Goal: Task Accomplishment & Management: Manage account settings

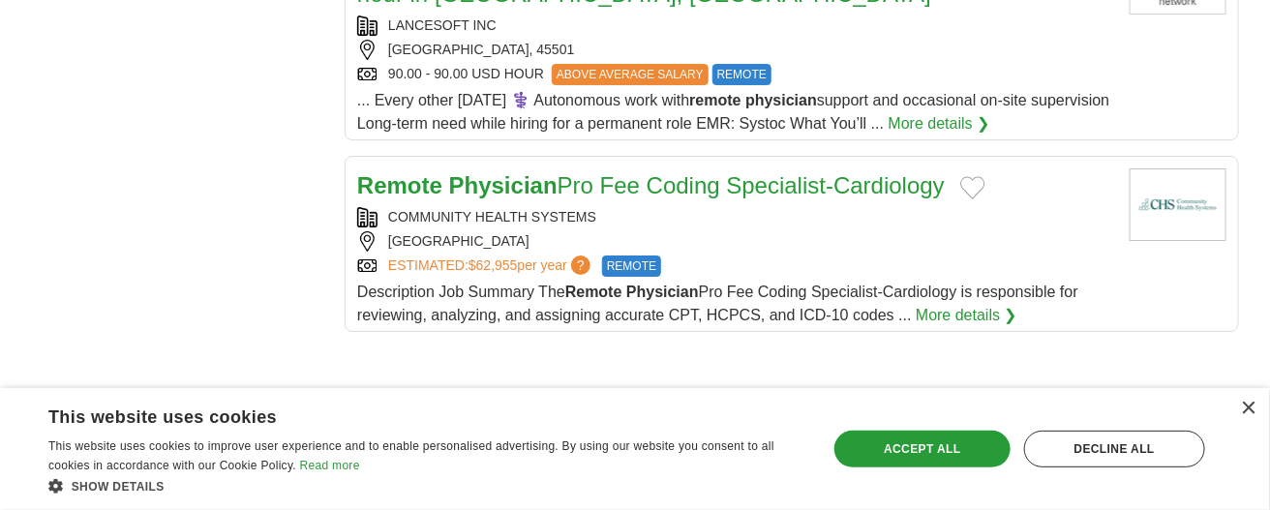
scroll to position [2319, 0]
click at [720, 232] on div "UNITED STATES" at bounding box center [735, 242] width 757 height 20
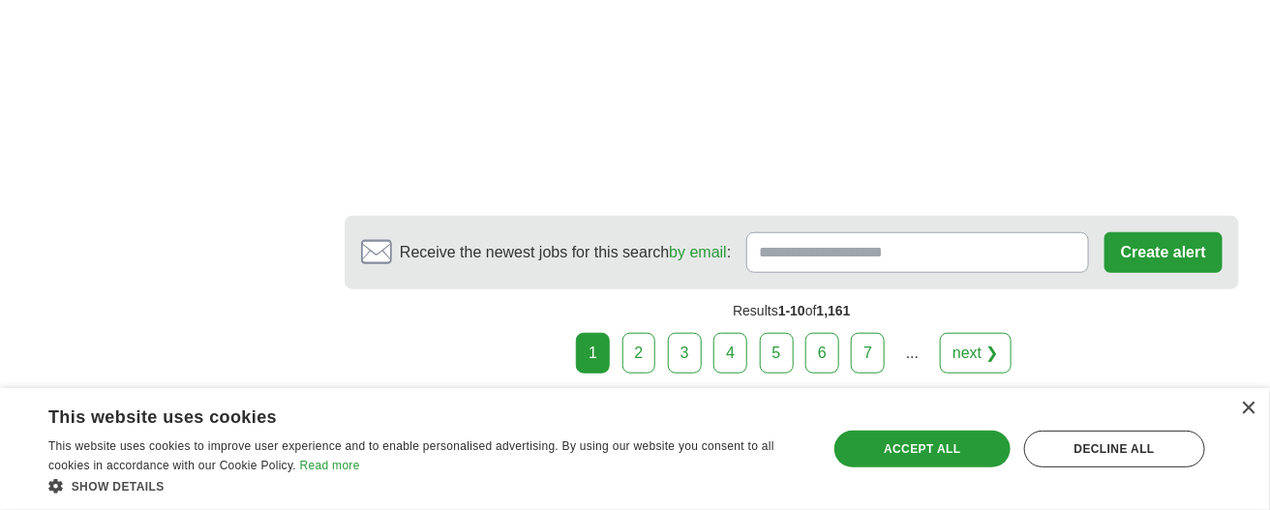
scroll to position [2964, 0]
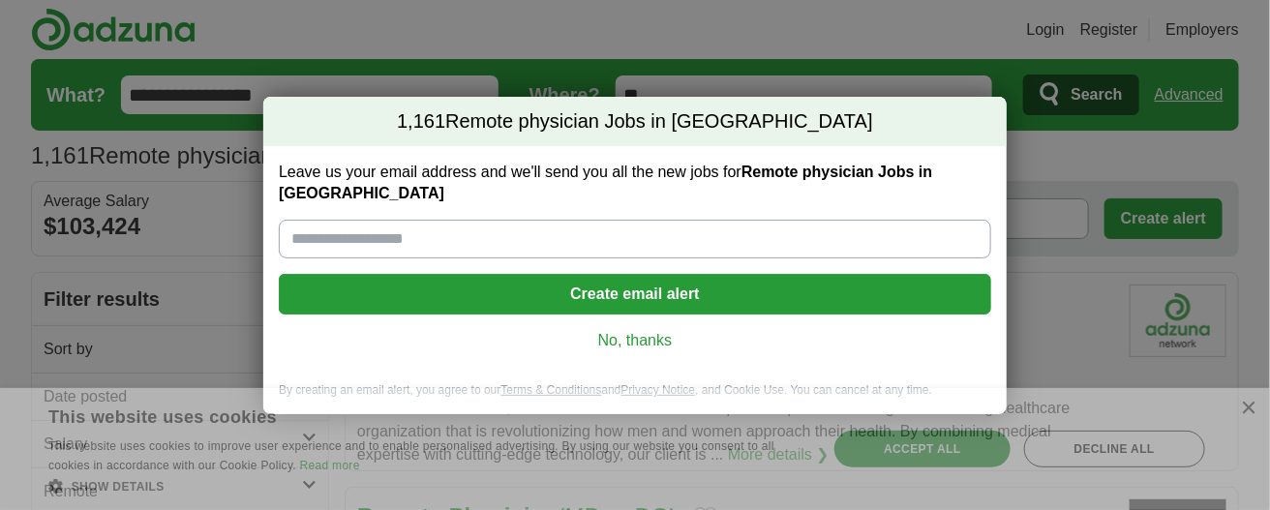
click at [322, 230] on input "Leave us your email address and we'll send you all the new jobs for Remote phys…" at bounding box center [635, 239] width 712 height 39
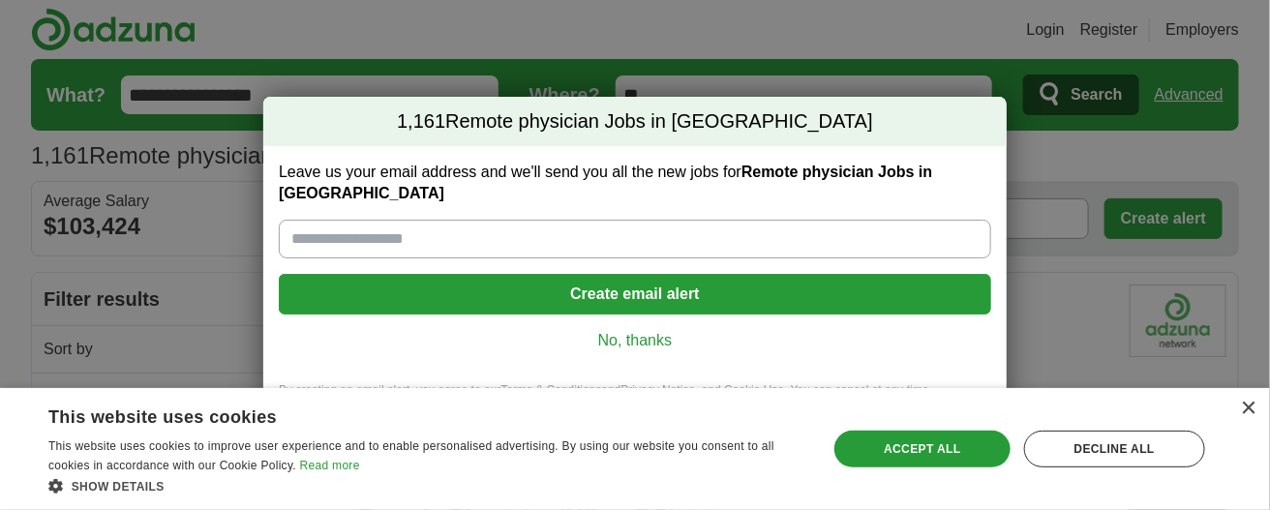
type input "**********"
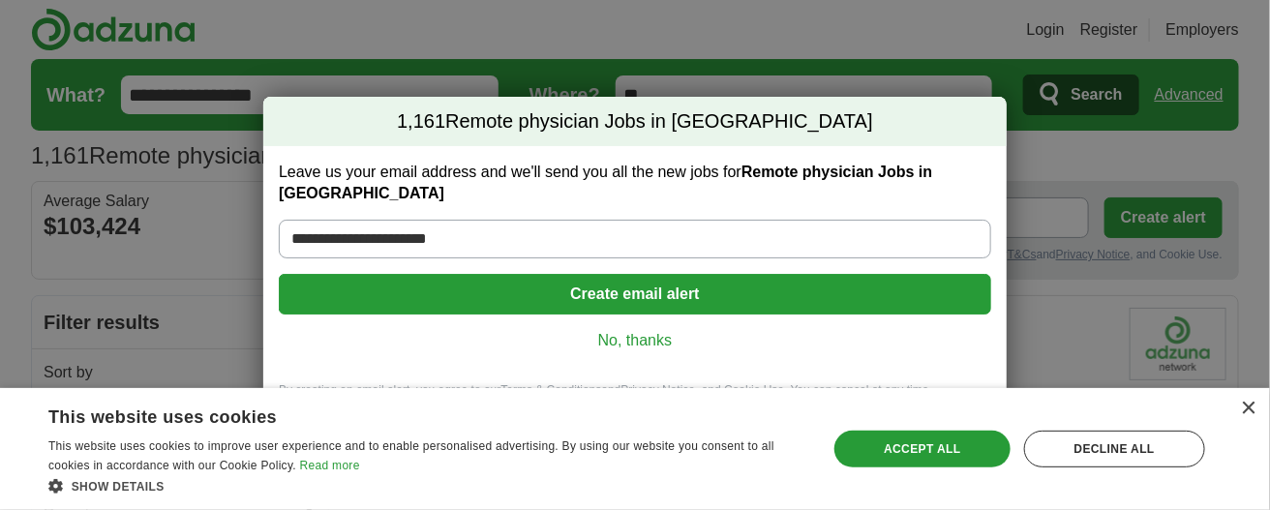
click at [513, 279] on button "Create email alert" at bounding box center [635, 294] width 712 height 41
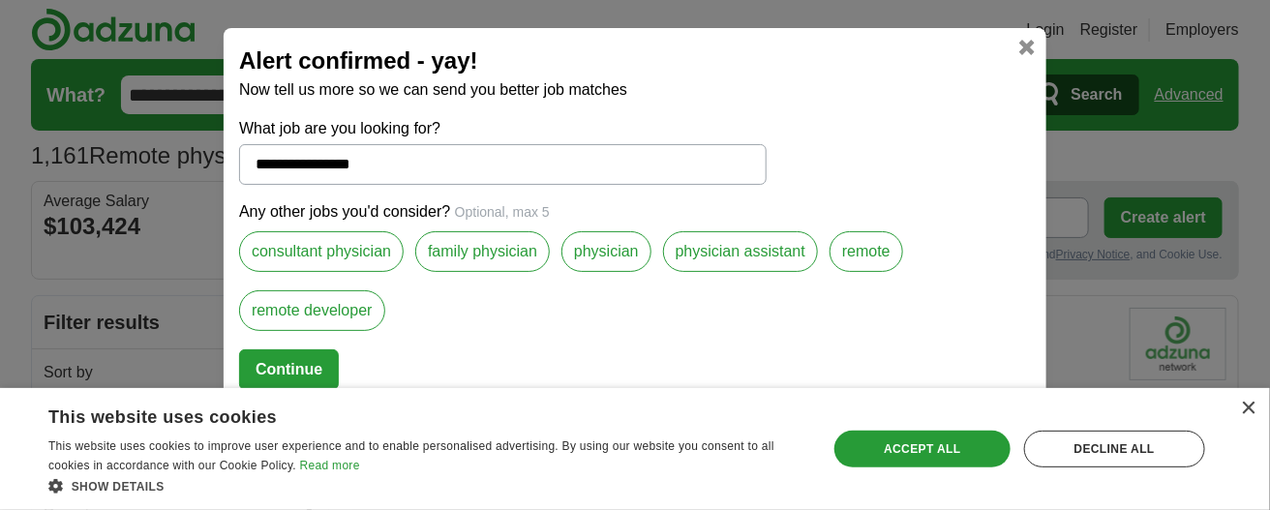
click at [360, 255] on label "consultant physician" at bounding box center [321, 251] width 165 height 41
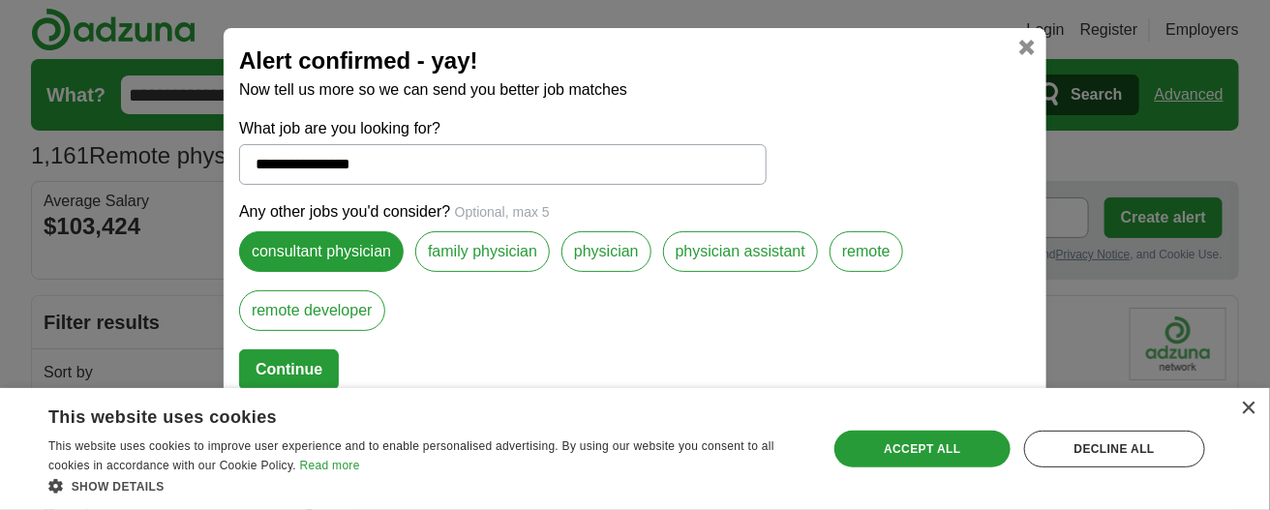
click at [856, 247] on label "remote" at bounding box center [867, 251] width 74 height 41
click at [287, 359] on button "Continue" at bounding box center [289, 369] width 100 height 41
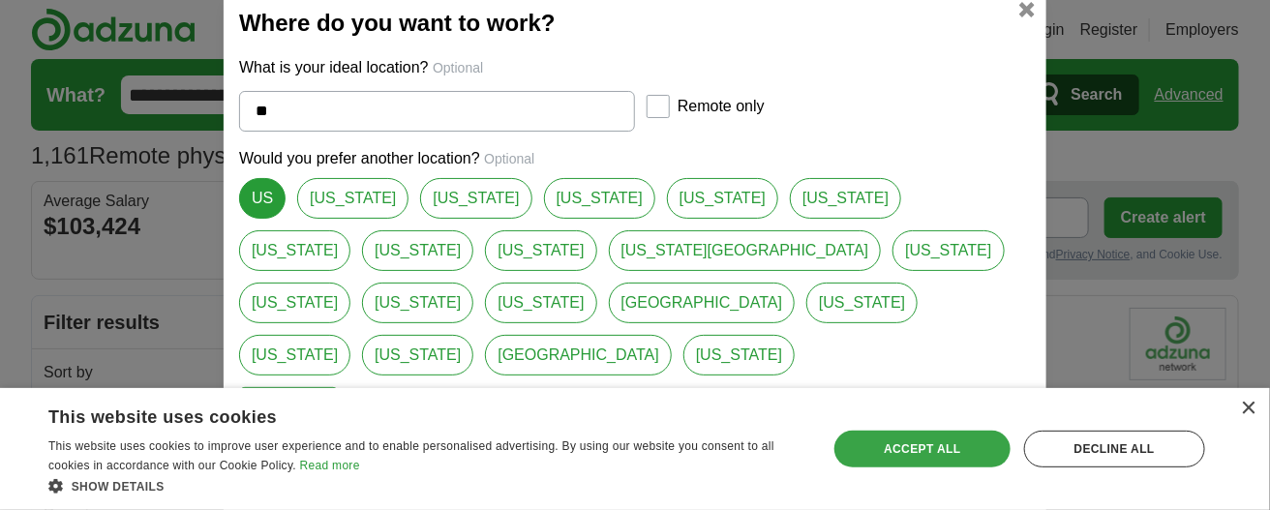
click at [865, 449] on div "Accept all" at bounding box center [921, 449] width 175 height 37
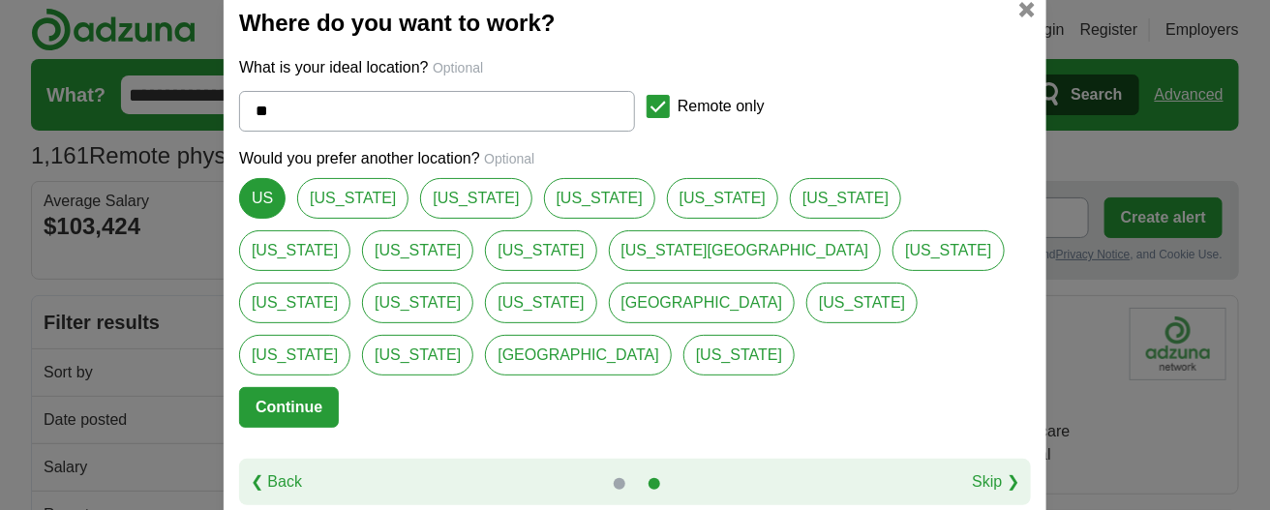
click at [305, 387] on button "Continue" at bounding box center [289, 407] width 100 height 41
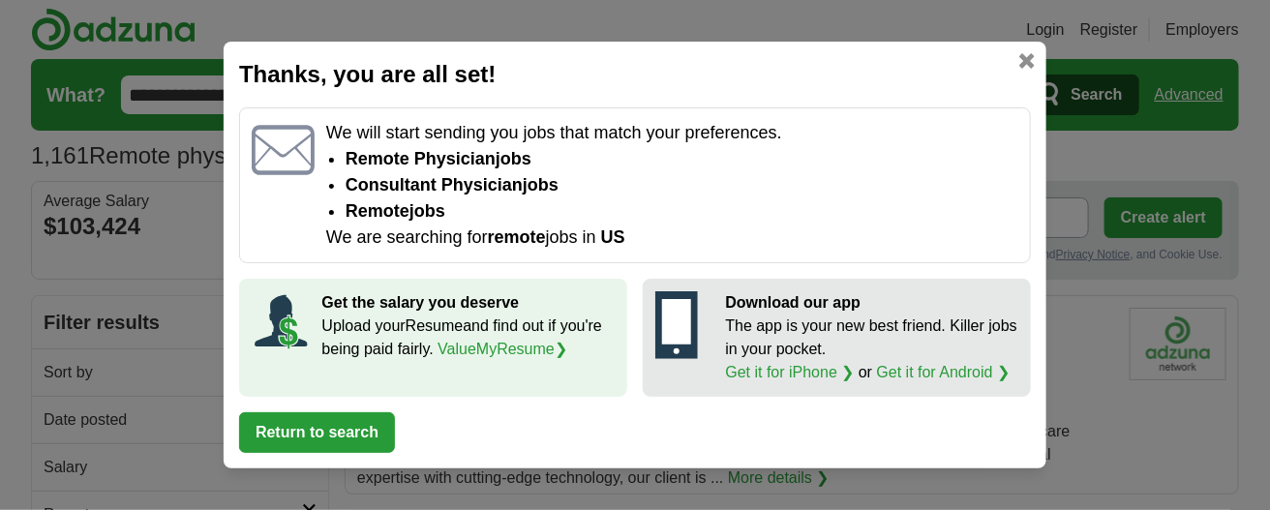
click at [349, 427] on button "Return to search" at bounding box center [317, 432] width 156 height 41
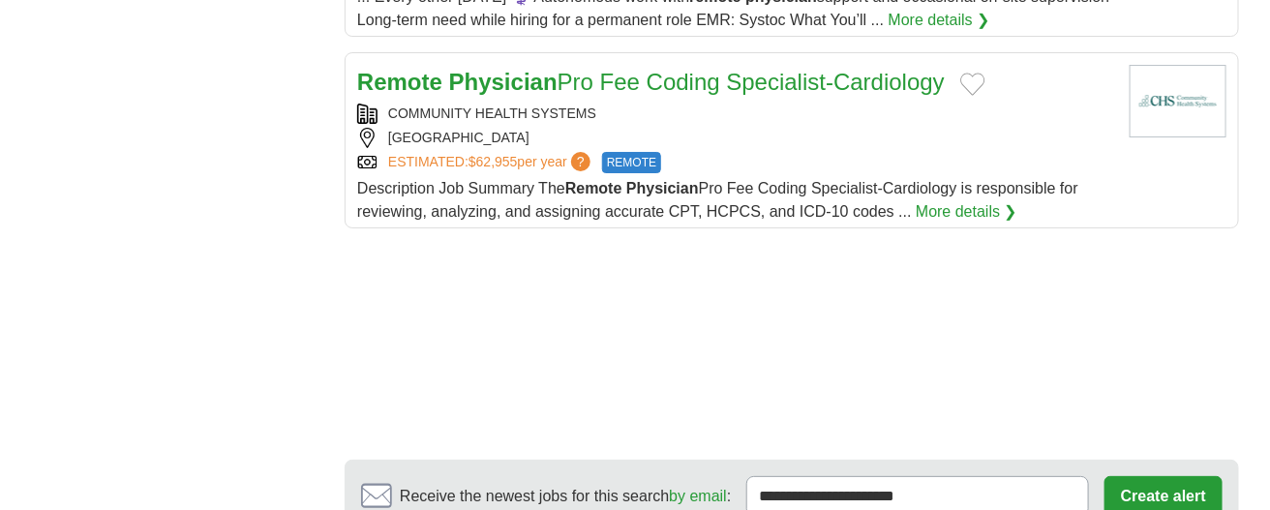
scroll to position [2457, 0]
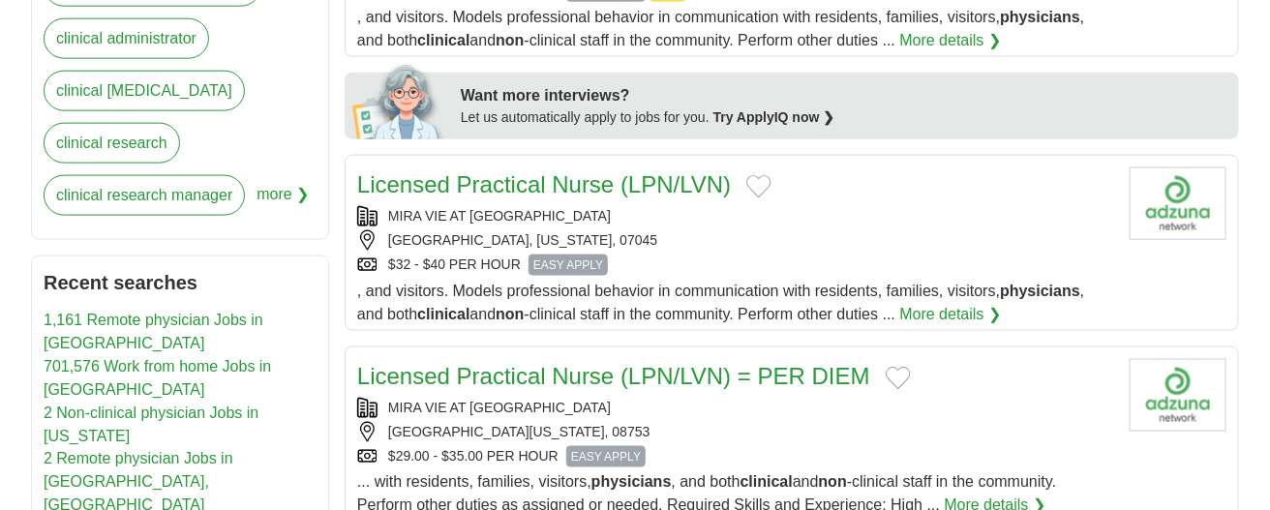
scroll to position [876, 0]
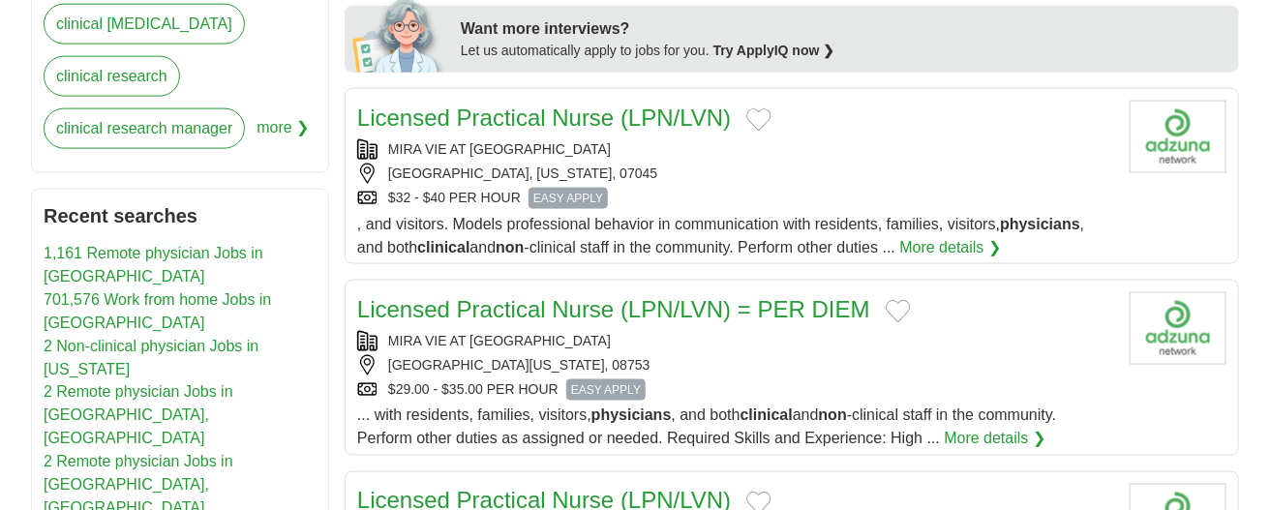
click at [163, 338] on link "2 Non-clinical physician Jobs in [US_STATE]" at bounding box center [151, 358] width 215 height 40
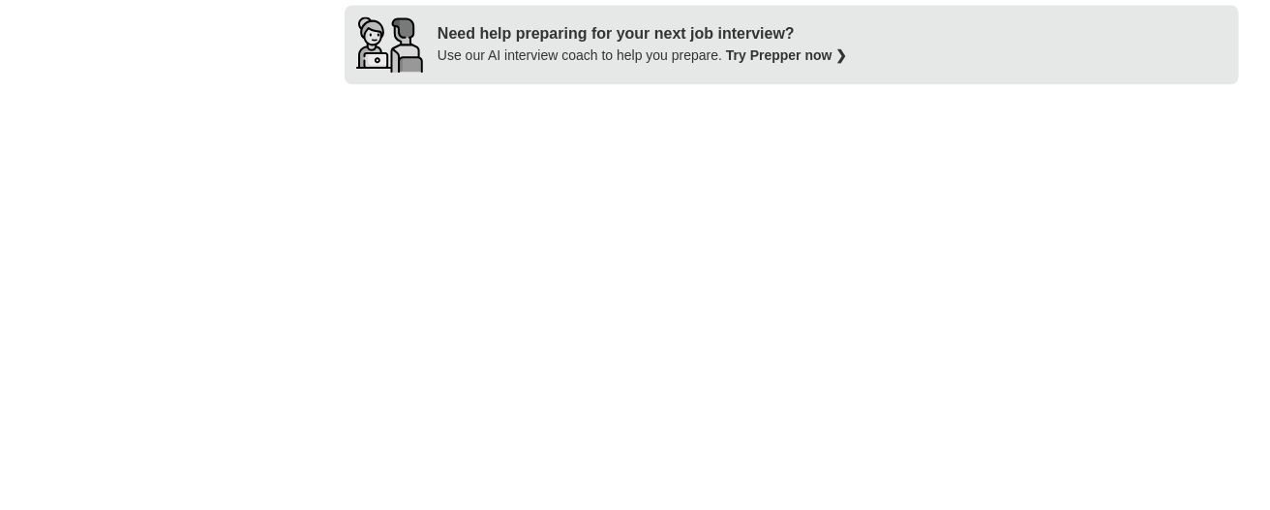
scroll to position [1538, 0]
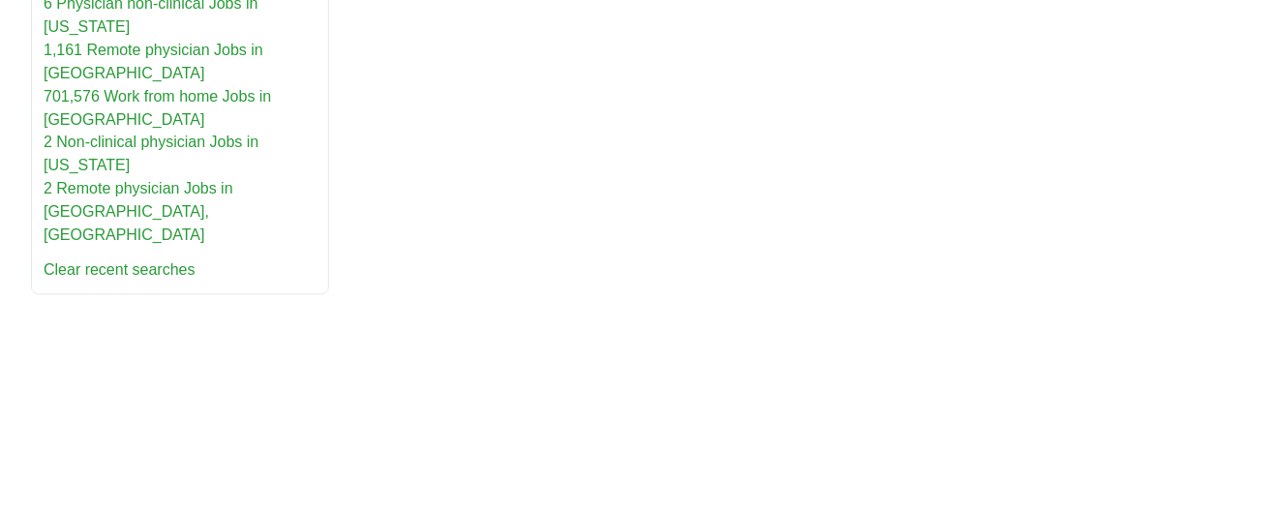
scroll to position [1162, 0]
